Goal: Check status: Check status

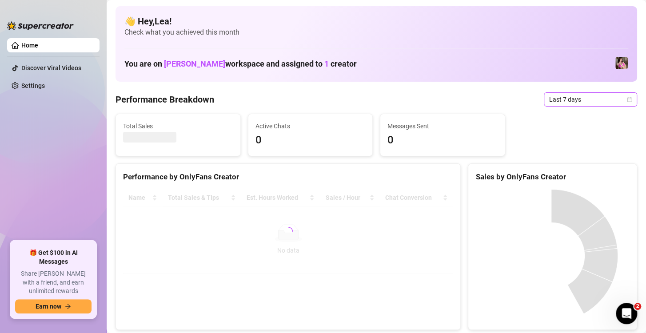
click at [627, 98] on icon "calendar" at bounding box center [629, 99] width 5 height 5
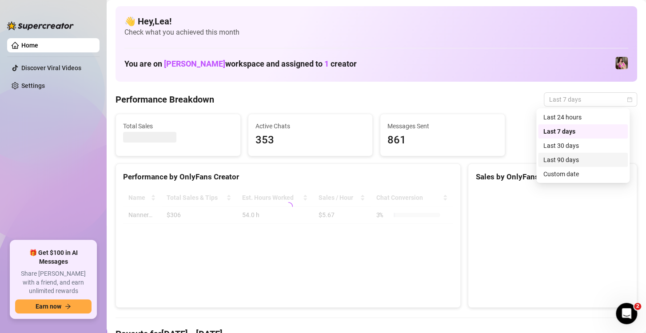
click at [587, 171] on div "Custom date" at bounding box center [583, 174] width 79 height 10
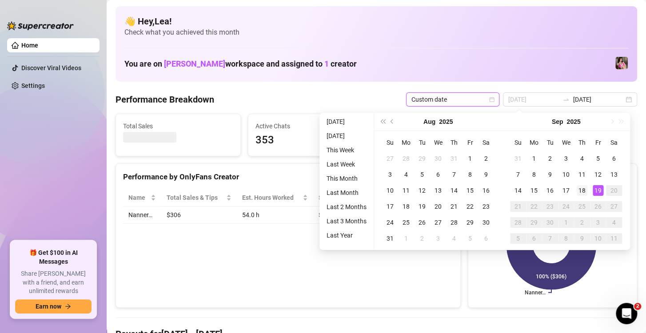
type input "[DATE]"
click at [583, 191] on div "18" at bounding box center [582, 190] width 11 height 11
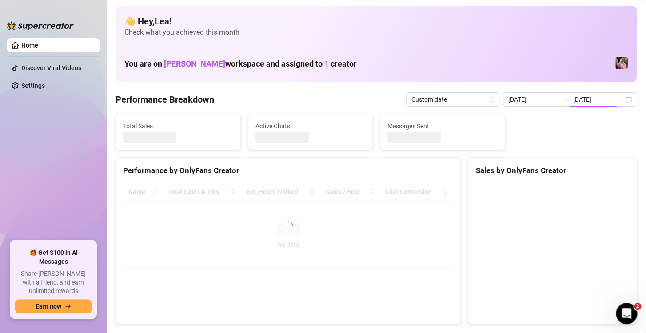
type input "[DATE]"
